Goal: Obtain resource: Download file/media

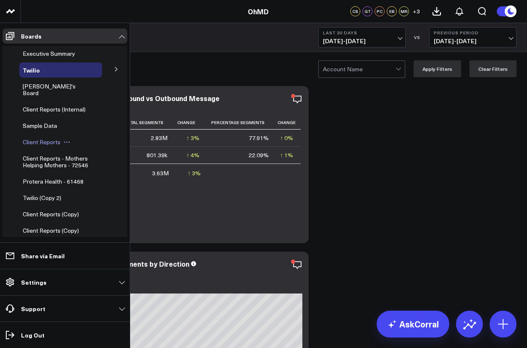
click at [41, 138] on span "Client Reports" at bounding box center [42, 142] width 38 height 8
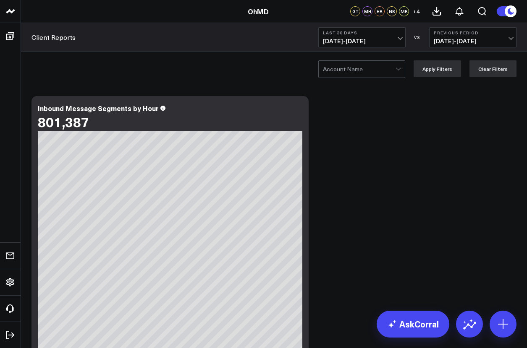
click at [363, 68] on div at bounding box center [359, 69] width 73 height 17
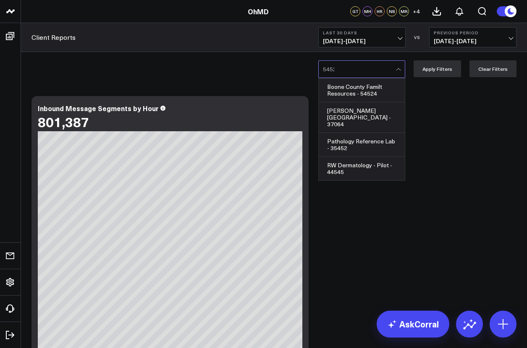
type input "54524"
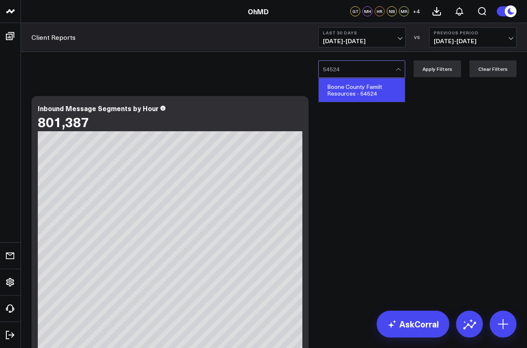
click at [363, 90] on div "Boone County Familt Resources - 54524" at bounding box center [362, 90] width 86 height 24
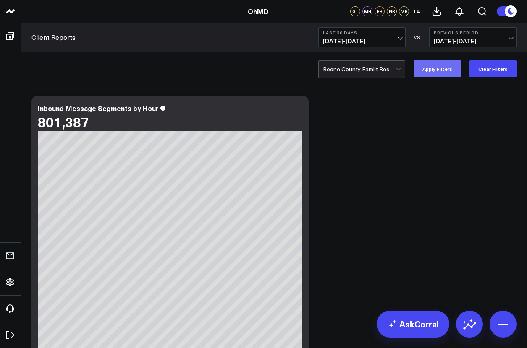
click at [439, 68] on button "Apply Filters" at bounding box center [436, 68] width 47 height 17
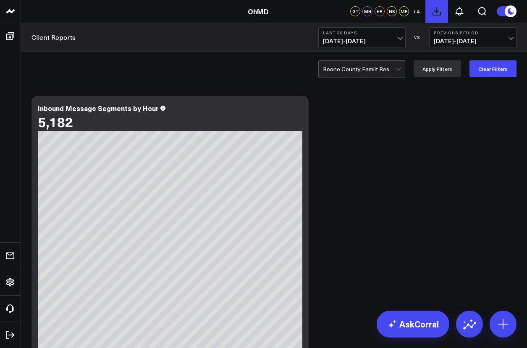
click at [436, 11] on icon at bounding box center [437, 12] width 8 height 8
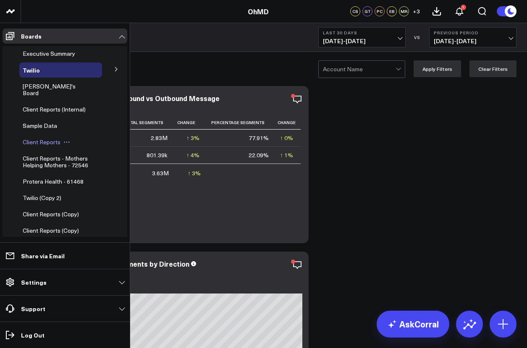
click at [57, 138] on span "Client Reports" at bounding box center [42, 142] width 38 height 8
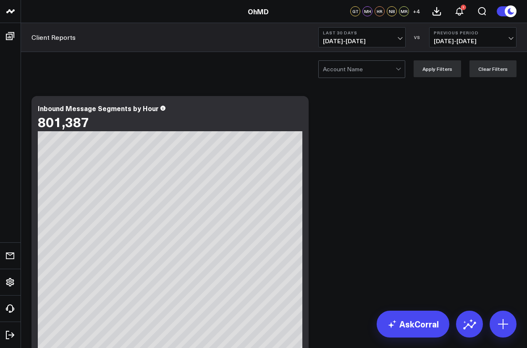
click at [386, 68] on div at bounding box center [359, 69] width 73 height 17
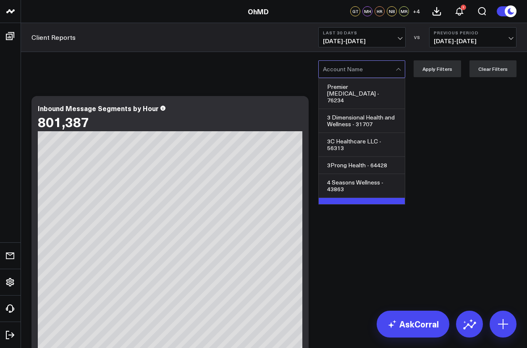
click at [343, 198] on div "4KidHelp - 51889" at bounding box center [362, 206] width 86 height 17
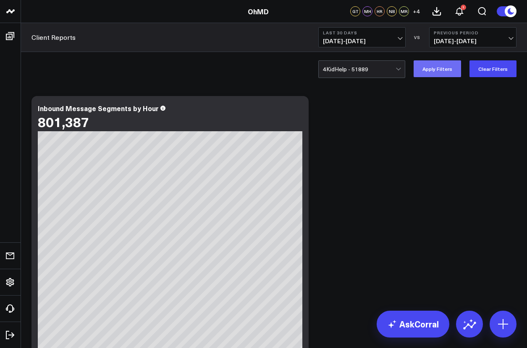
click at [448, 70] on button "Apply Filters" at bounding box center [436, 68] width 47 height 17
click at [363, 69] on div at bounding box center [359, 69] width 73 height 17
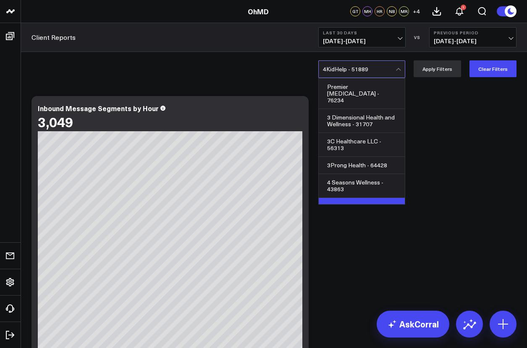
scroll to position [3, 0]
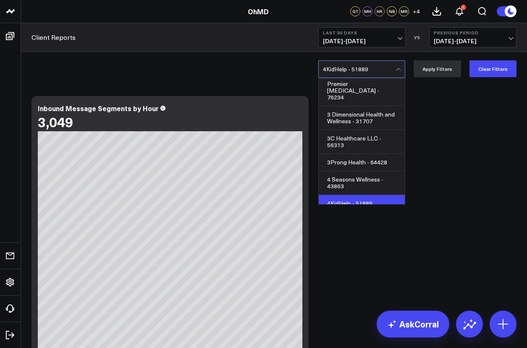
click at [363, 69] on div at bounding box center [359, 69] width 73 height 17
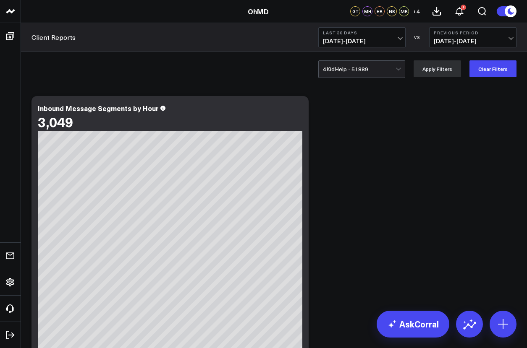
click at [363, 69] on div at bounding box center [359, 69] width 73 height 17
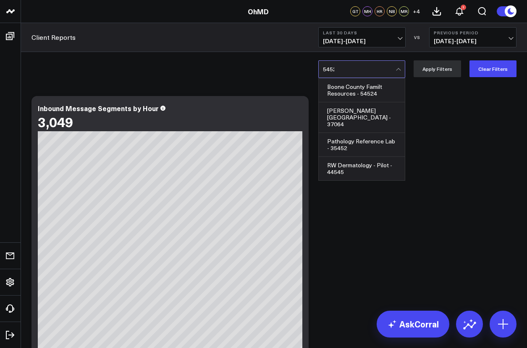
type input "54524"
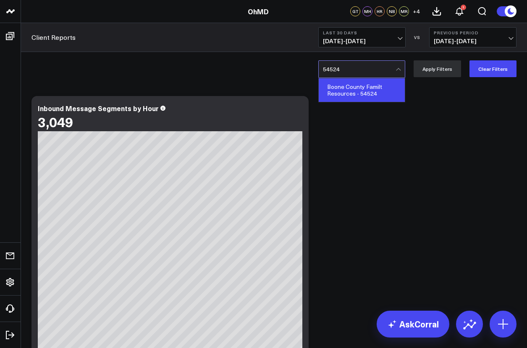
click at [363, 90] on div "Boone County Familt Resources - 54524" at bounding box center [362, 90] width 86 height 24
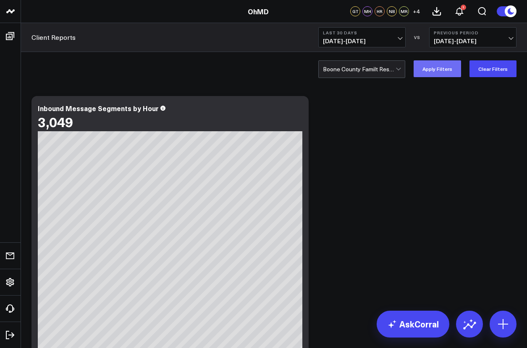
click at [439, 68] on button "Apply Filters" at bounding box center [436, 68] width 47 height 17
click at [436, 11] on icon at bounding box center [437, 12] width 8 height 8
click at [460, 11] on icon at bounding box center [459, 11] width 10 height 10
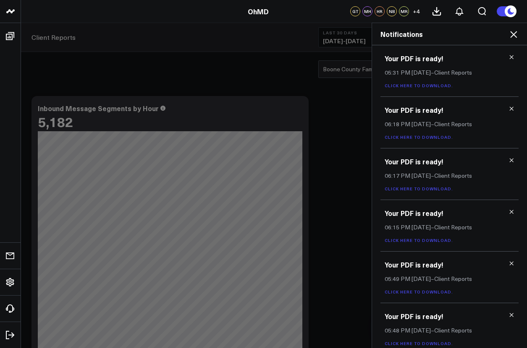
click at [417, 85] on link "Click here to download." at bounding box center [418, 86] width 68 height 6
click at [513, 34] on icon at bounding box center [513, 34] width 10 height 10
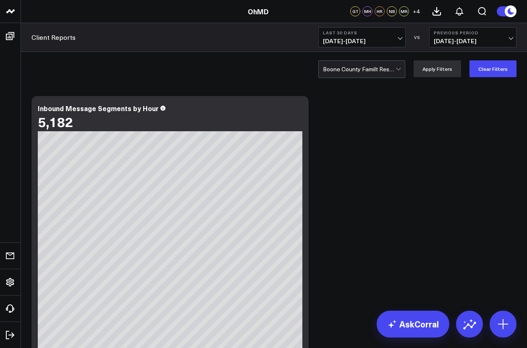
click at [363, 68] on div at bounding box center [359, 69] width 73 height 17
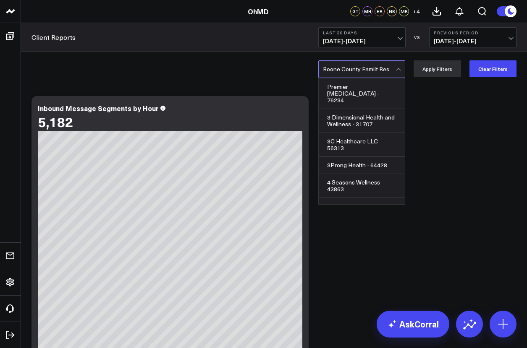
scroll to position [3093, 0]
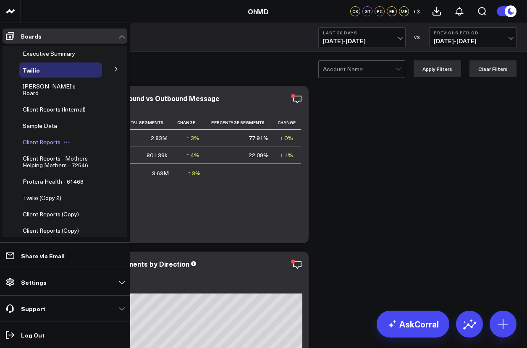
click at [41, 138] on span "Client Reports" at bounding box center [42, 142] width 38 height 8
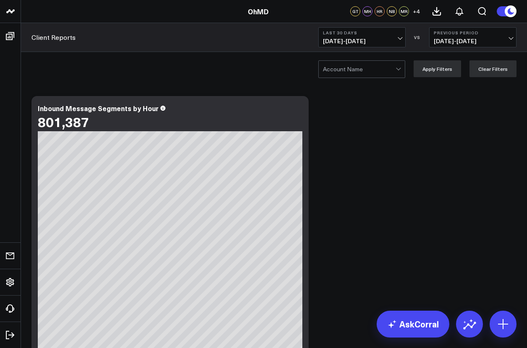
click at [363, 68] on div at bounding box center [359, 69] width 73 height 17
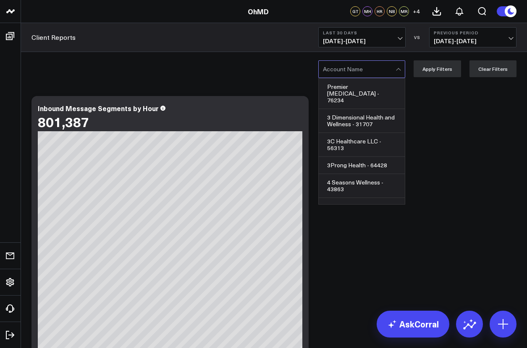
click at [363, 68] on div at bounding box center [359, 69] width 73 height 17
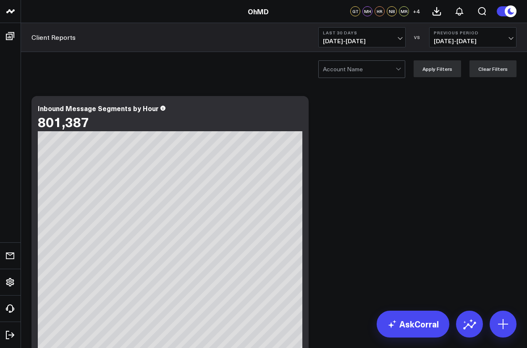
click at [363, 68] on div at bounding box center [359, 69] width 73 height 17
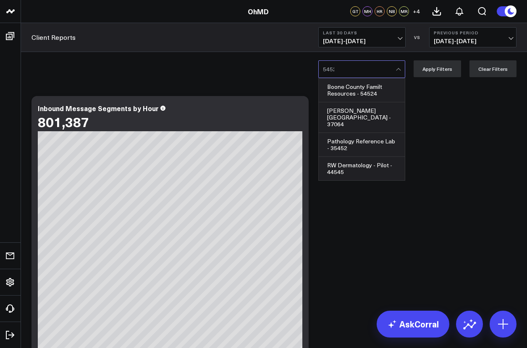
type input "54524"
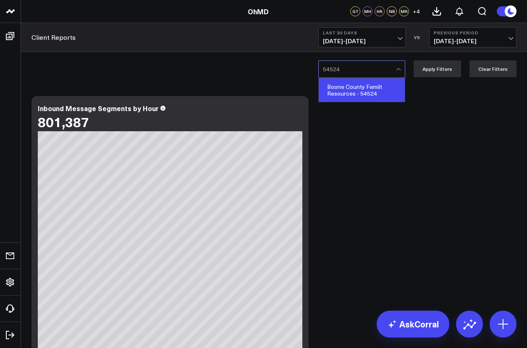
click at [363, 90] on div "Boone County Familt Resources - 54524" at bounding box center [362, 90] width 86 height 24
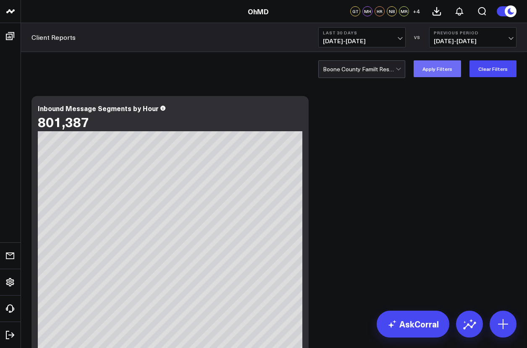
click at [439, 68] on button "Apply Filters" at bounding box center [436, 68] width 47 height 17
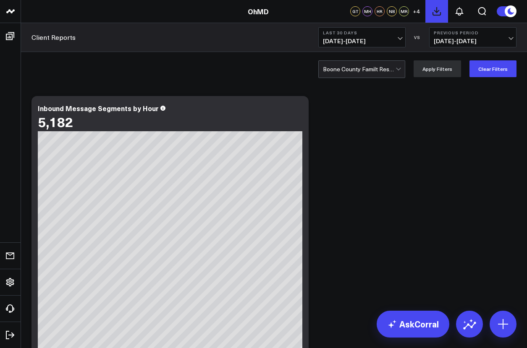
click at [436, 11] on icon at bounding box center [437, 12] width 8 height 8
click at [363, 68] on div at bounding box center [359, 69] width 73 height 17
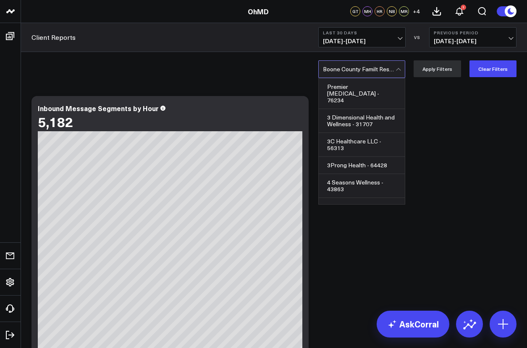
scroll to position [3093, 0]
click at [363, 68] on div at bounding box center [359, 69] width 73 height 17
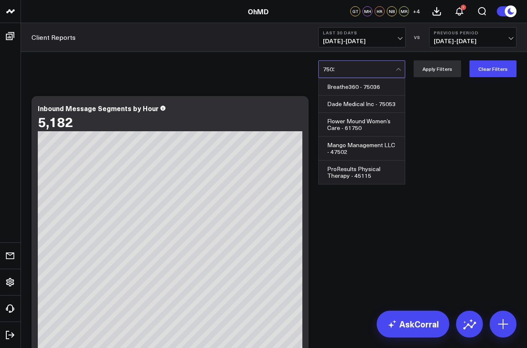
type input "75036"
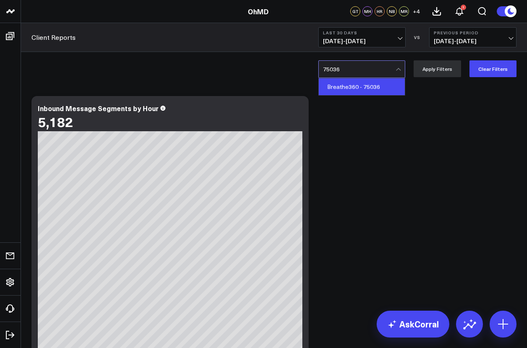
click at [363, 86] on div "Breathe360 - 75036" at bounding box center [362, 86] width 86 height 17
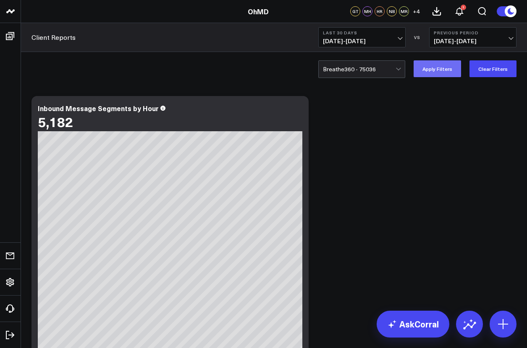
click at [439, 68] on button "Apply Filters" at bounding box center [436, 68] width 47 height 17
click at [436, 11] on icon at bounding box center [437, 12] width 8 height 8
click at [459, 11] on icon at bounding box center [459, 11] width 10 height 10
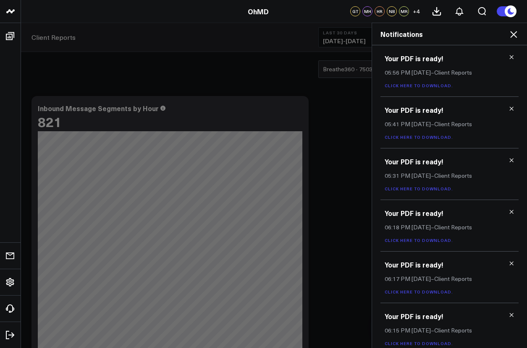
click at [417, 85] on link "Click here to download." at bounding box center [418, 86] width 68 height 6
click at [513, 34] on icon at bounding box center [513, 34] width 10 height 10
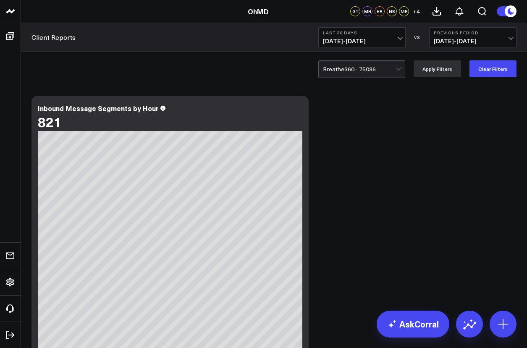
click at [363, 68] on div at bounding box center [359, 69] width 73 height 17
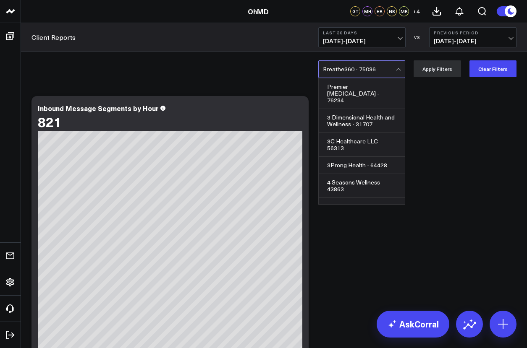
scroll to position [3378, 0]
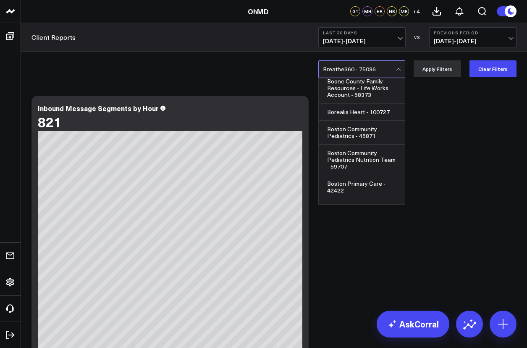
click at [363, 68] on div at bounding box center [359, 69] width 73 height 17
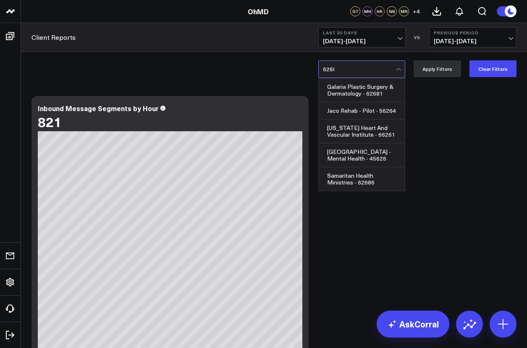
type input "62681"
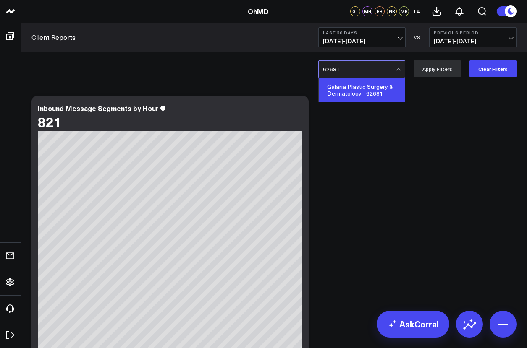
click at [363, 90] on div "Galaria Plastic Surgery & Dermatology - 62681" at bounding box center [362, 90] width 86 height 24
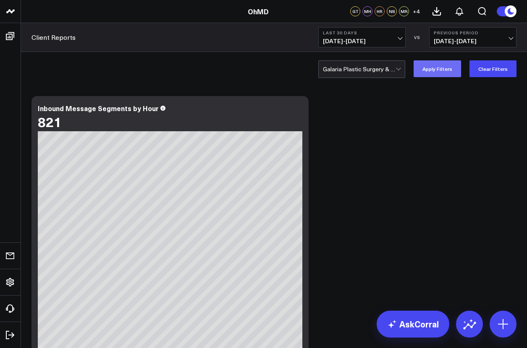
click at [439, 68] on button "Apply Filters" at bounding box center [436, 68] width 47 height 17
click at [436, 11] on icon at bounding box center [437, 12] width 8 height 8
click at [363, 68] on div at bounding box center [359, 69] width 73 height 17
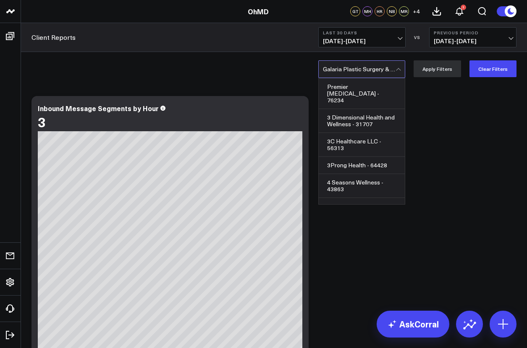
scroll to position [8687, 0]
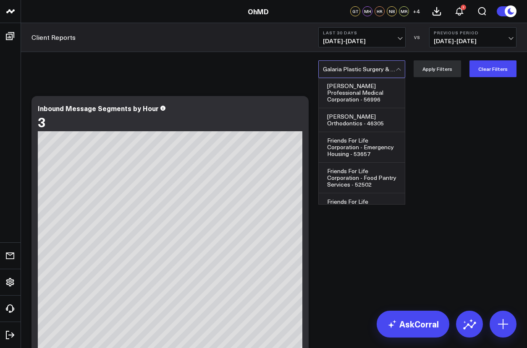
click at [363, 68] on div at bounding box center [359, 69] width 73 height 17
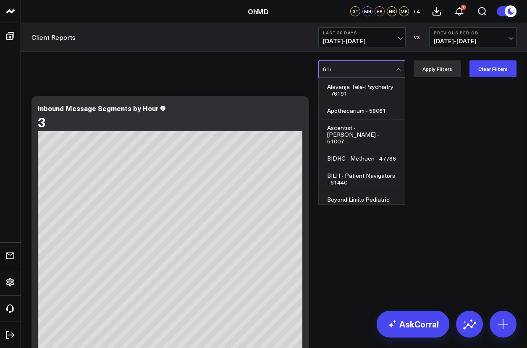
type input "61468"
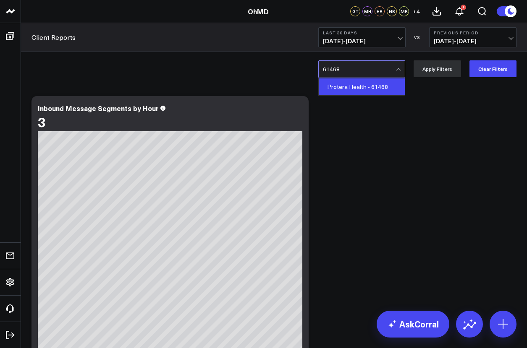
click at [359, 86] on div "Protera Health - 61468" at bounding box center [362, 86] width 86 height 17
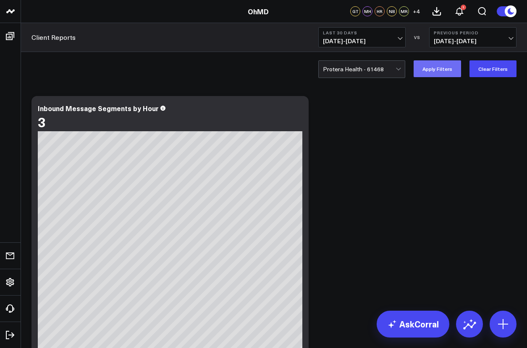
click at [439, 68] on button "Apply Filters" at bounding box center [436, 68] width 47 height 17
click at [363, 68] on div at bounding box center [359, 69] width 73 height 17
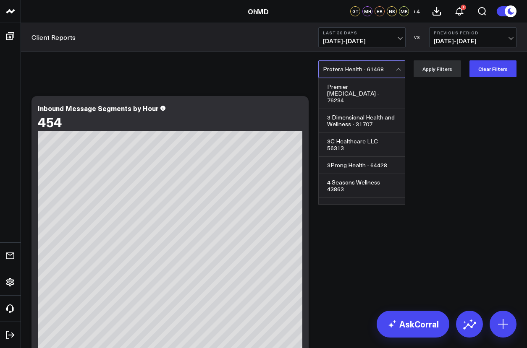
scroll to position [18342, 0]
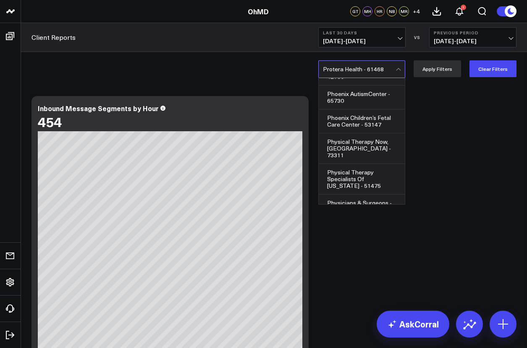
click at [363, 68] on div at bounding box center [359, 69] width 73 height 17
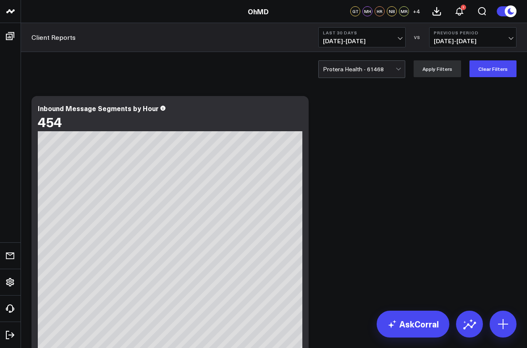
click at [363, 68] on div at bounding box center [359, 69] width 73 height 17
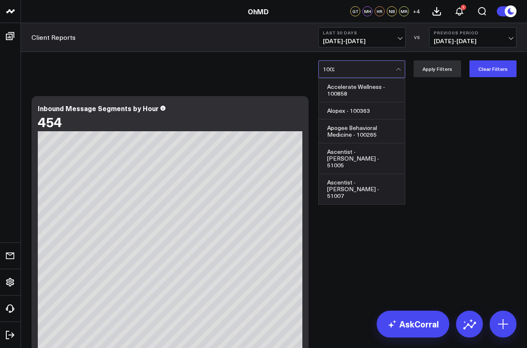
type input "100231"
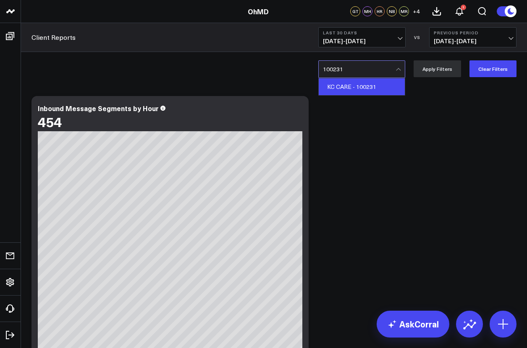
click at [363, 86] on div "KC CARE - 100231" at bounding box center [362, 86] width 86 height 17
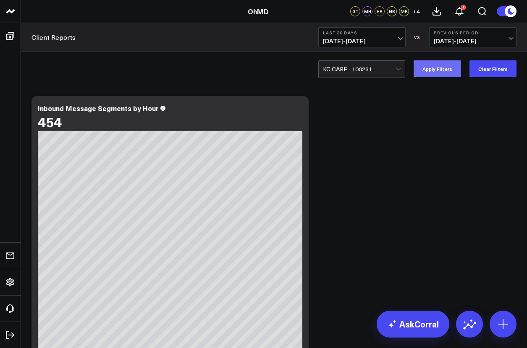
click at [439, 68] on button "Apply Filters" at bounding box center [436, 68] width 47 height 17
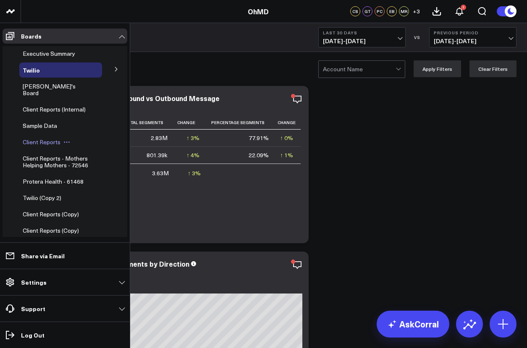
click at [41, 138] on span "Client Reports" at bounding box center [42, 142] width 38 height 8
